Goal: Use online tool/utility: Utilize a website feature to perform a specific function

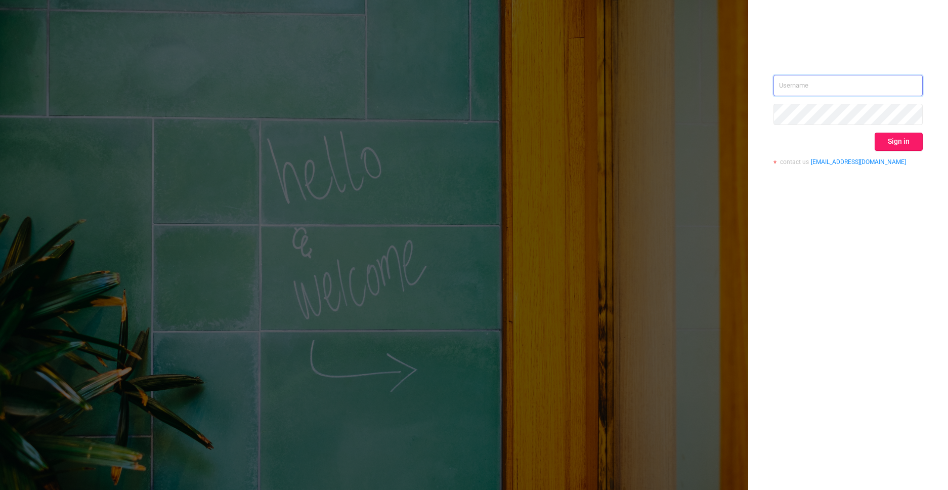
type input "[PERSON_NAME][EMAIL_ADDRESS][DOMAIN_NAME]"
click at [908, 143] on button "Sign in" at bounding box center [898, 141] width 48 height 18
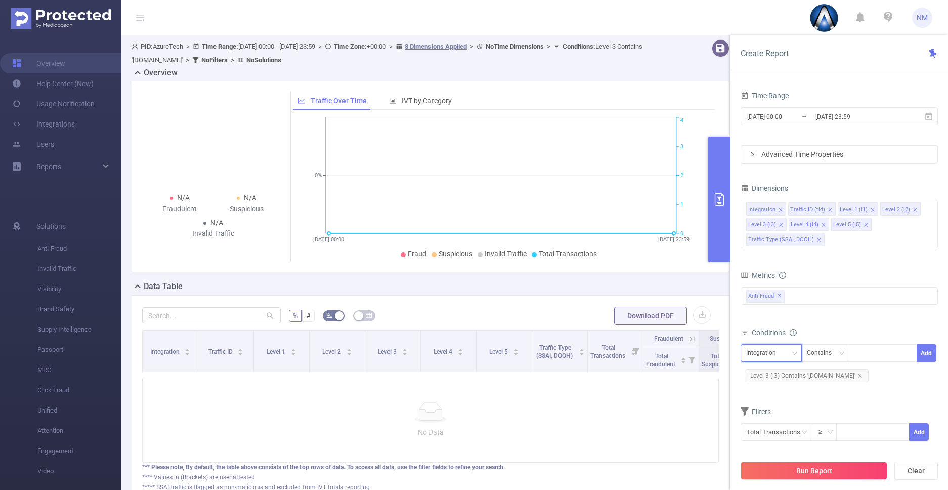
click at [779, 349] on div "Integration" at bounding box center [764, 352] width 37 height 17
click at [781, 264] on li "Level 1 (l1)" at bounding box center [786, 258] width 93 height 16
click at [871, 355] on div at bounding box center [882, 352] width 58 height 17
paste input "13511"
type input "13511"
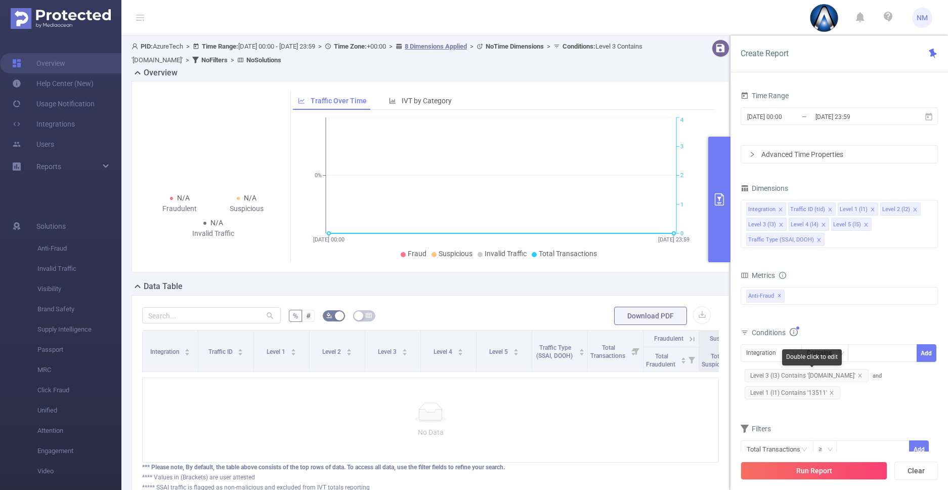
click at [825, 376] on span "Level 3 (l3) Contains '[DOMAIN_NAME]'" at bounding box center [806, 375] width 124 height 13
click at [862, 375] on icon "icon: close" at bounding box center [859, 375] width 5 height 5
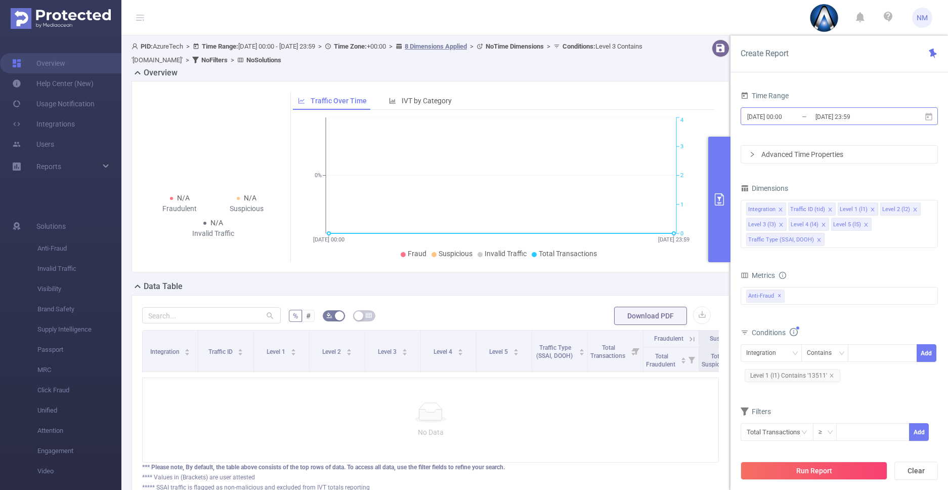
click at [833, 114] on input "[DATE] 23:59" at bounding box center [855, 117] width 82 height 14
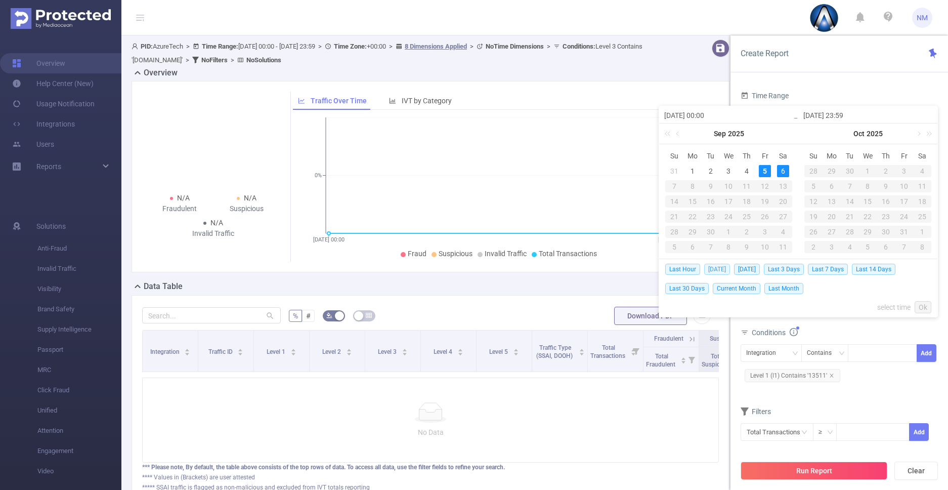
click at [717, 271] on span "[DATE]" at bounding box center [717, 268] width 26 height 11
type input "[DATE] 00:00"
type input "[DATE] 23:59"
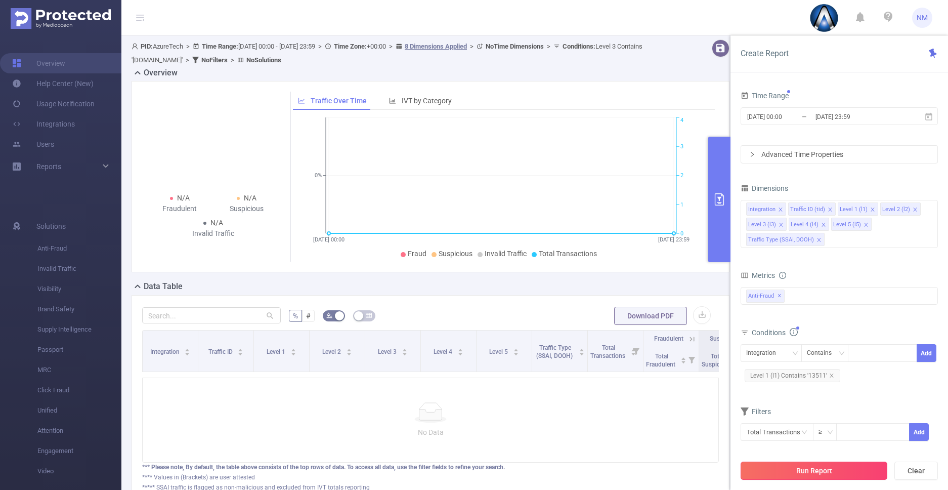
click at [821, 463] on button "Run Report" at bounding box center [813, 470] width 147 height 18
